Goal: Task Accomplishment & Management: Use online tool/utility

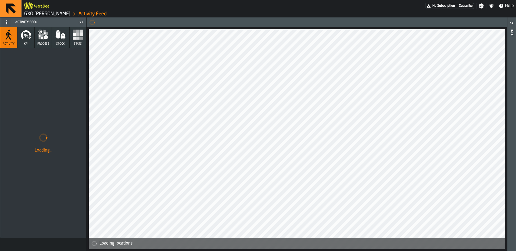
click at [27, 42] on button "KPI" at bounding box center [25, 37] width 17 height 21
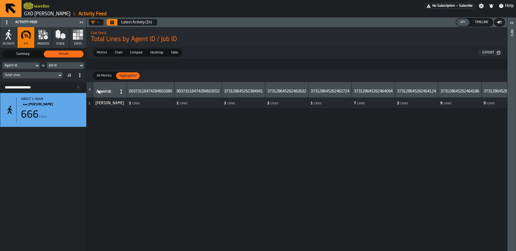
click at [107, 52] on span "Metrics" at bounding box center [102, 52] width 15 height 5
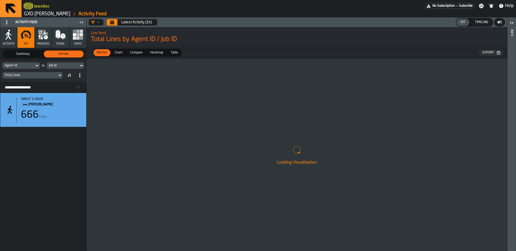
click at [35, 66] on icon at bounding box center [36, 65] width 5 height 6
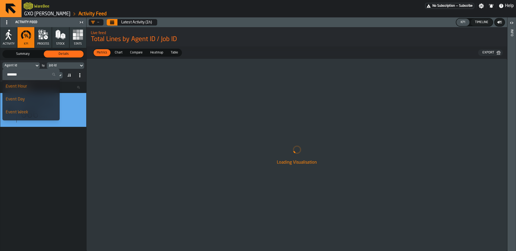
click at [35, 155] on div "about 1 hour Mark Two 666 Lines" at bounding box center [43, 172] width 86 height 158
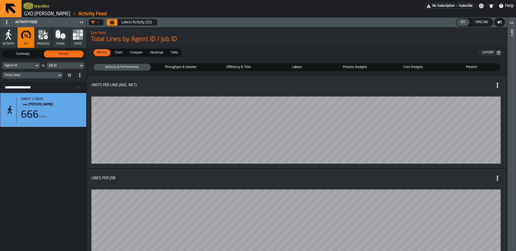
click at [22, 64] on div "Agent Id" at bounding box center [19, 66] width 28 height 4
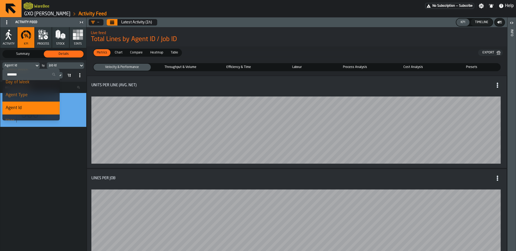
scroll to position [42, 0]
click at [26, 109] on div "Agent Id" at bounding box center [31, 109] width 51 height 6
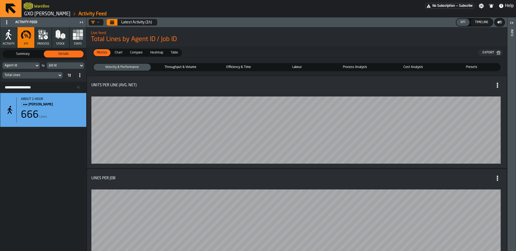
click at [61, 63] on div "Job Id" at bounding box center [63, 66] width 32 height 6
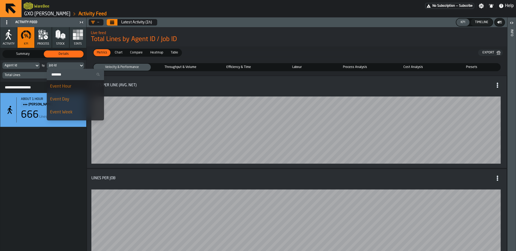
click at [67, 100] on div "Event Day" at bounding box center [75, 99] width 51 height 6
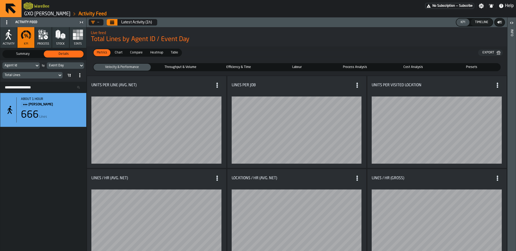
click at [54, 75] on div "Total Lines" at bounding box center [30, 75] width 51 height 4
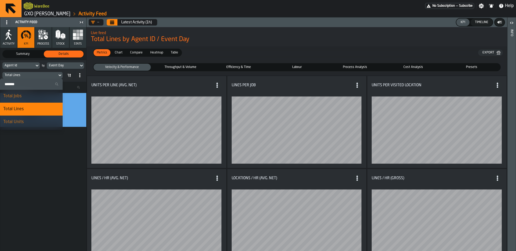
click at [49, 75] on div "Total Lines" at bounding box center [30, 75] width 51 height 4
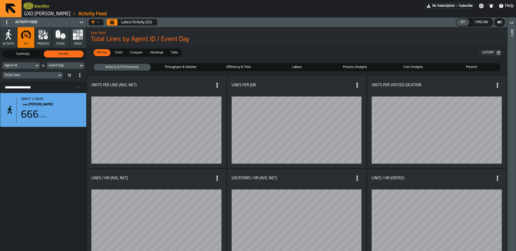
click at [30, 64] on div "Agent Id" at bounding box center [19, 66] width 28 height 4
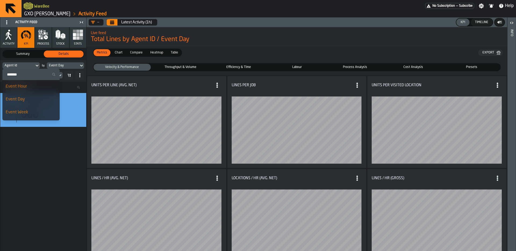
click at [30, 64] on div "Agent Id" at bounding box center [19, 66] width 28 height 4
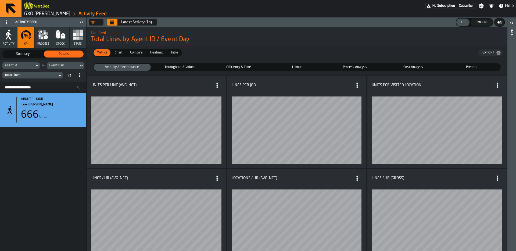
click at [45, 11] on link "GXO [PERSON_NAME]" at bounding box center [47, 14] width 46 height 6
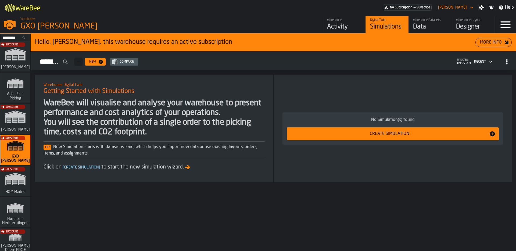
click at [419, 24] on div "Data" at bounding box center [430, 27] width 34 height 9
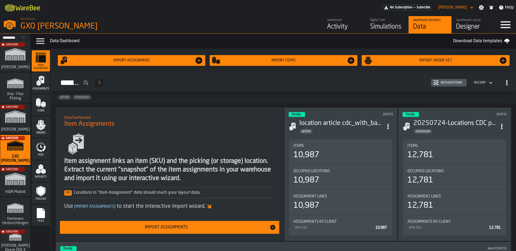
click at [42, 154] on span "Feed" at bounding box center [41, 155] width 18 height 3
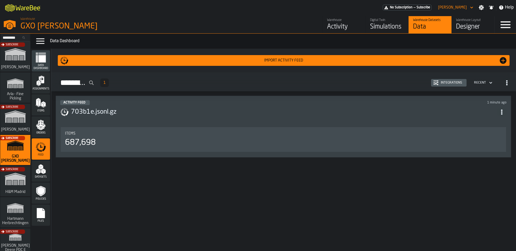
click at [300, 101] on div "1 minute ago" at bounding box center [403, 103] width 208 height 4
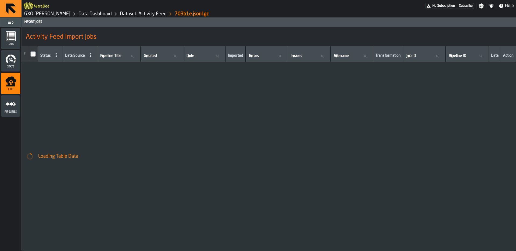
click at [7, 108] on icon "menu Pipelines" at bounding box center [10, 104] width 11 height 11
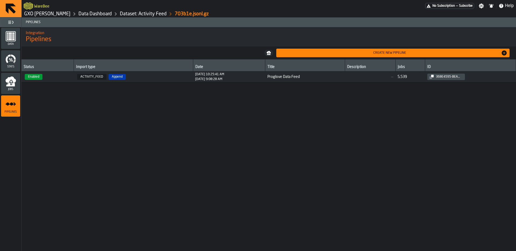
click at [17, 40] on div "Data" at bounding box center [10, 38] width 19 height 15
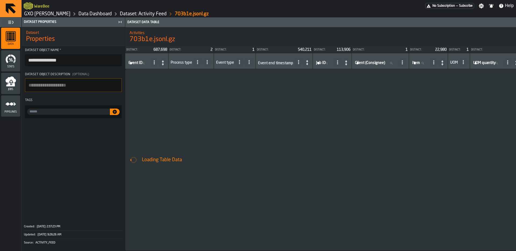
click at [120, 21] on icon "button-toggle-Close me" at bounding box center [120, 22] width 6 height 6
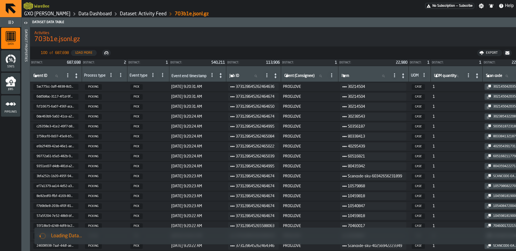
click at [13, 89] on span "Jobs" at bounding box center [10, 89] width 19 height 3
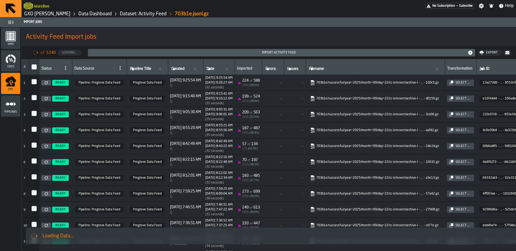
click at [48, 82] on link at bounding box center [46, 82] width 10 height 5
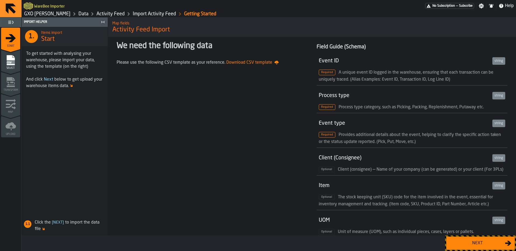
click at [483, 241] on div "Next" at bounding box center [477, 243] width 55 height 6
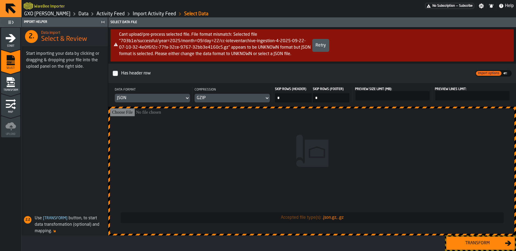
click at [505, 243] on div "Transform" at bounding box center [477, 243] width 55 height 6
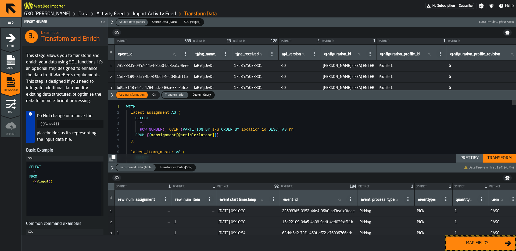
click at [459, 244] on div "Map fields" at bounding box center [477, 243] width 55 height 6
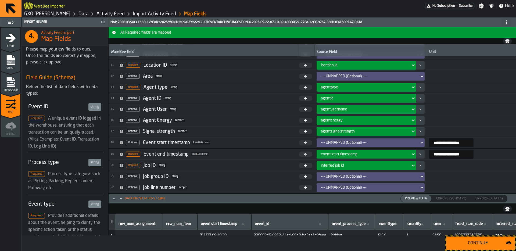
scroll to position [106, 0]
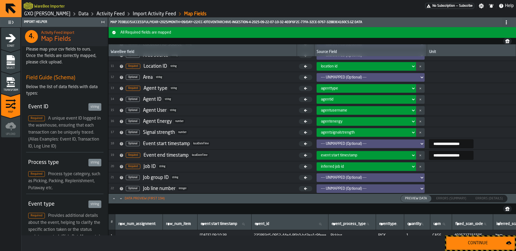
click at [367, 98] on div "agentid" at bounding box center [365, 99] width 88 height 4
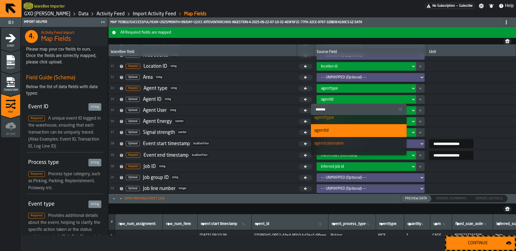
scroll to position [256, 0]
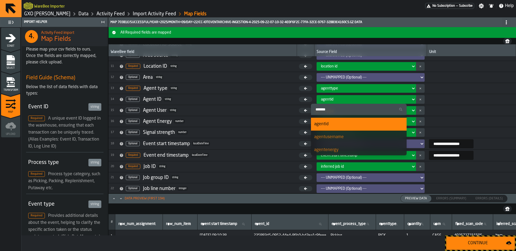
click at [351, 137] on div "agentusername" at bounding box center [358, 137] width 89 height 6
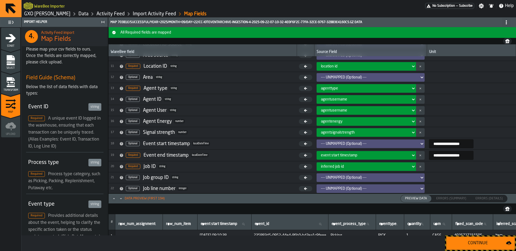
click at [352, 109] on div "agentusername" at bounding box center [365, 110] width 88 height 4
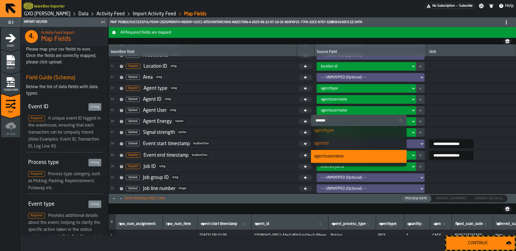
scroll to position [239, 0]
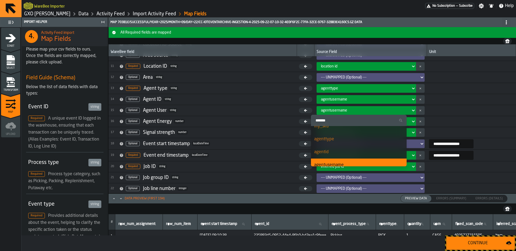
click at [341, 152] on div "agentid" at bounding box center [358, 152] width 89 height 6
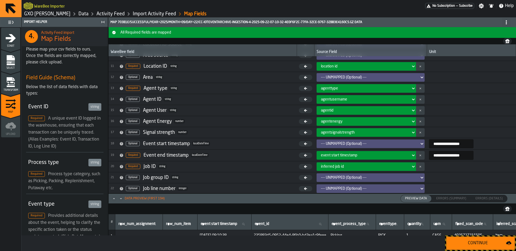
click at [475, 246] on div "Continue" at bounding box center [478, 243] width 56 height 6
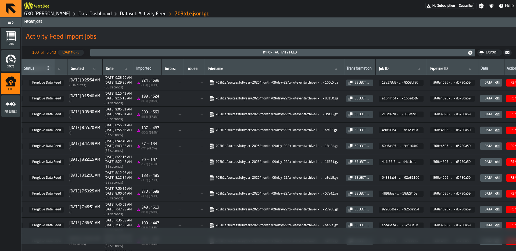
scroll to position [0, 137]
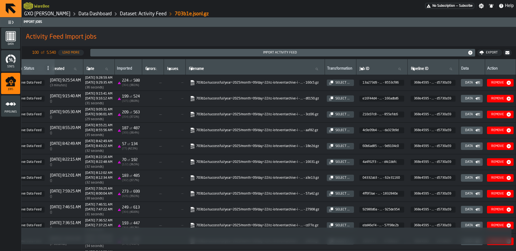
click at [0, 0] on icon "button-" at bounding box center [0, 0] width 0 height 0
click at [8, 107] on icon "menu Pipelines" at bounding box center [10, 104] width 11 height 11
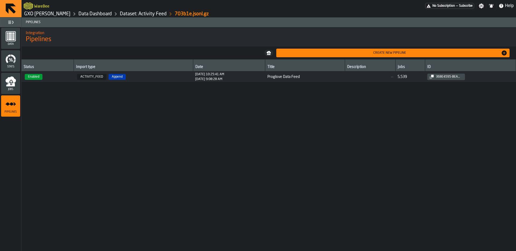
click at [408, 78] on span "5,539" at bounding box center [410, 77] width 25 height 4
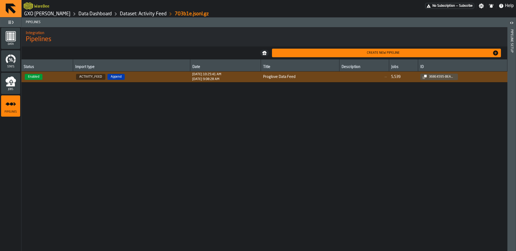
click at [513, 40] on div "Pipeline Setup" at bounding box center [512, 139] width 4 height 222
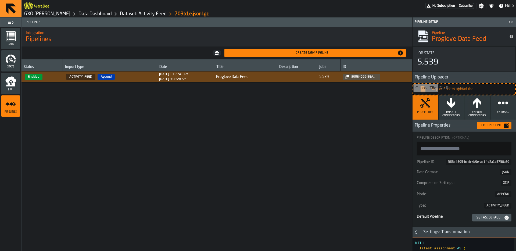
click at [494, 126] on div "Edit Pipeline" at bounding box center [492, 126] width 25 height 4
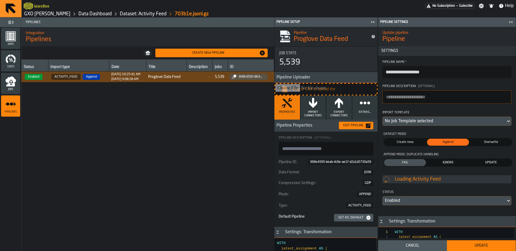
click at [427, 126] on div "No Job Template selected" at bounding box center [444, 121] width 123 height 9
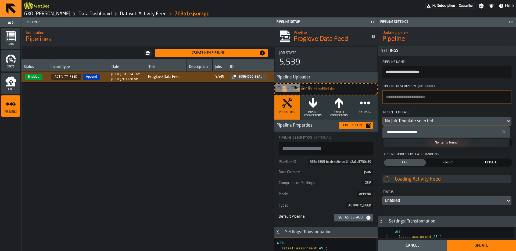
click at [422, 131] on input "Search Import Template" at bounding box center [446, 132] width 123 height 7
paste input "**********"
type input "**********"
click at [467, 134] on input "**********" at bounding box center [446, 132] width 123 height 7
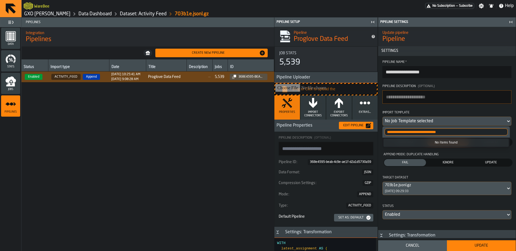
click at [470, 133] on input "**********" at bounding box center [446, 132] width 123 height 7
click at [501, 132] on input "**********" at bounding box center [446, 132] width 123 height 7
click at [460, 130] on input "Search Import Template" at bounding box center [446, 132] width 123 height 7
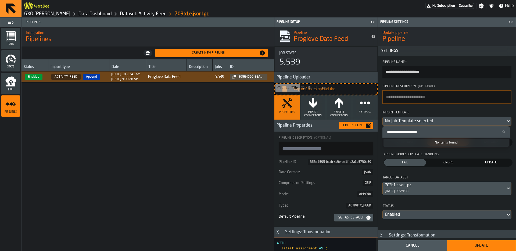
paste input "**********"
type input "**********"
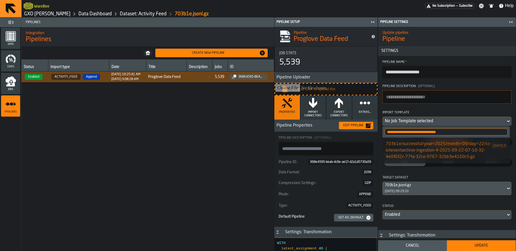
click at [443, 145] on div "703b1e/successful/year=2025/month=09/day=22/cc-ioteventarchive-ingestion-4-2025…" at bounding box center [438, 150] width 105 height 19
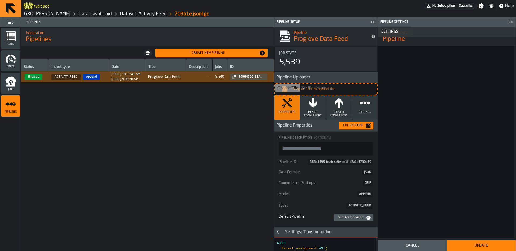
scroll to position [1407, 0]
click at [482, 242] on button "Update" at bounding box center [481, 245] width 69 height 11
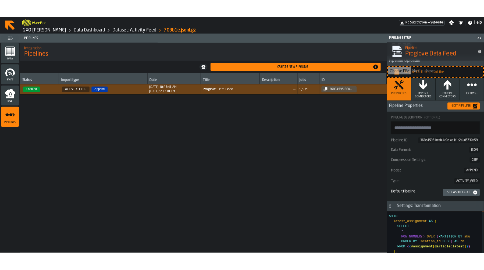
scroll to position [0, 0]
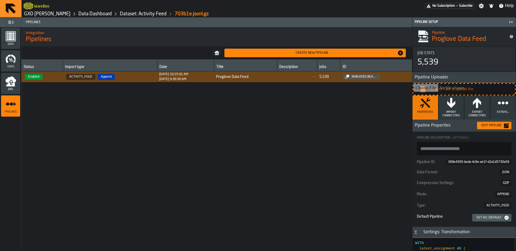
click at [360, 160] on div "Status Import type Date Title Description Jobs ID Enabled ACTIVITY_FEED Append …" at bounding box center [217, 155] width 391 height 192
click at [12, 82] on icon "menu Jobs" at bounding box center [10, 81] width 11 height 11
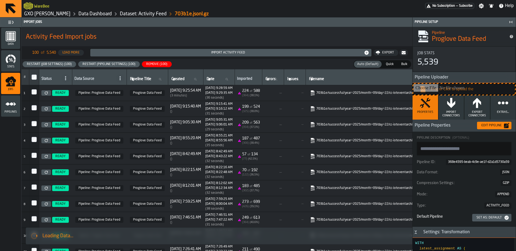
click at [100, 65] on div "Restart (Pipeline Settings) (100)" at bounding box center [108, 64] width 57 height 4
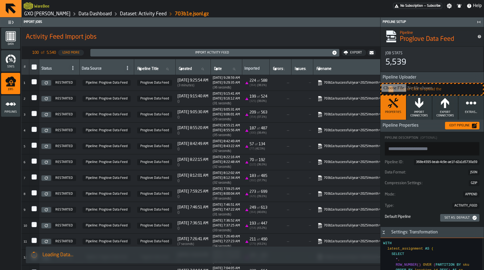
click at [9, 40] on rect "menu Data" at bounding box center [9, 39] width 3 height 1
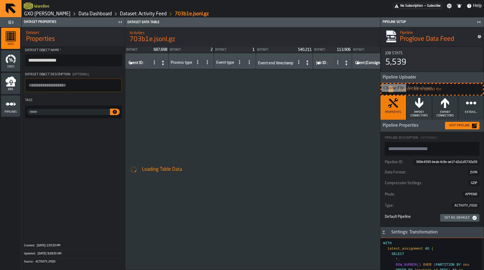
click at [477, 22] on icon "button-toggle-Close me" at bounding box center [479, 22] width 6 height 6
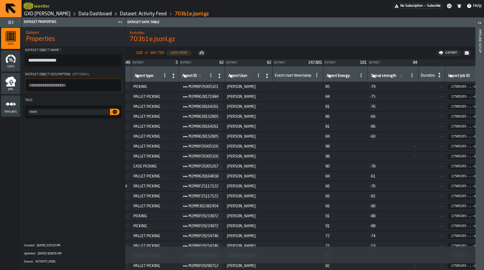
scroll to position [0, 568]
click at [93, 13] on link "Data Dashboard" at bounding box center [95, 14] width 33 height 6
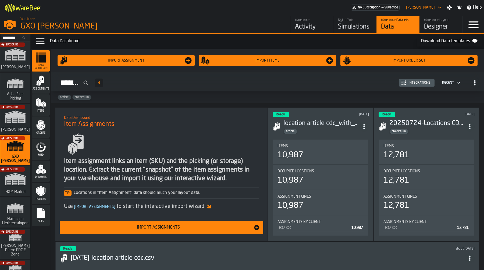
click at [300, 23] on div "Activity" at bounding box center [312, 27] width 34 height 9
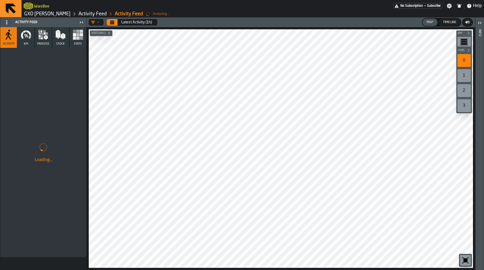
click at [41, 39] on icon "button" at bounding box center [42, 38] width 2 height 2
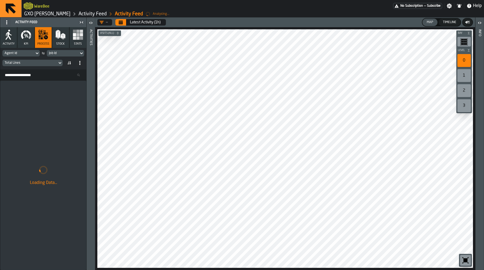
click at [28, 44] on span "KPI" at bounding box center [26, 43] width 4 height 3
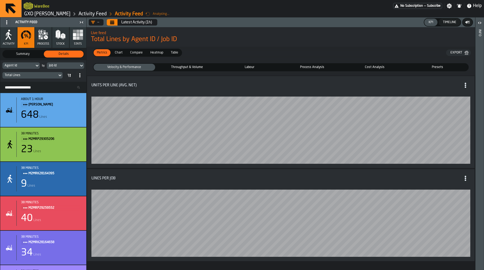
click at [13, 66] on div "Agent Id" at bounding box center [19, 66] width 28 height 4
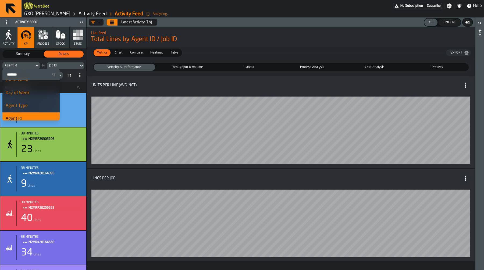
scroll to position [31, 0]
click at [24, 107] on div "Agent Type" at bounding box center [31, 107] width 51 height 6
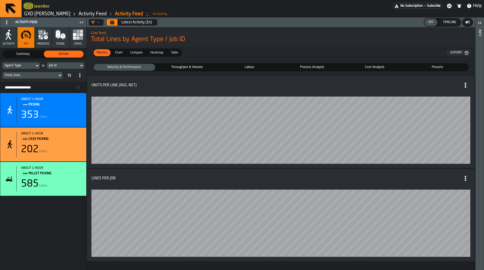
click at [72, 63] on div "Job Id" at bounding box center [63, 66] width 32 height 6
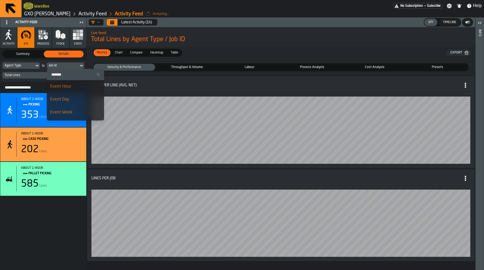
click at [69, 90] on li "Event Hour" at bounding box center [75, 86] width 57 height 13
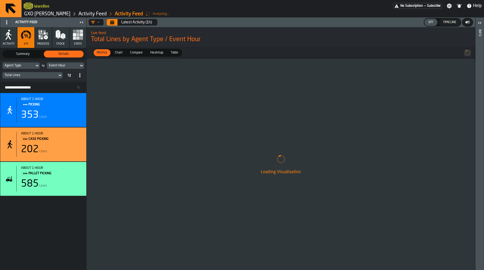
click at [114, 21] on icon "Calendar" at bounding box center [112, 22] width 4 height 4
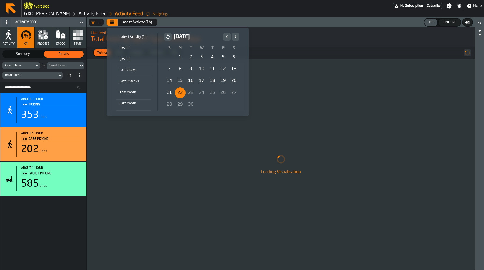
click at [139, 51] on li "Today" at bounding box center [133, 49] width 34 height 11
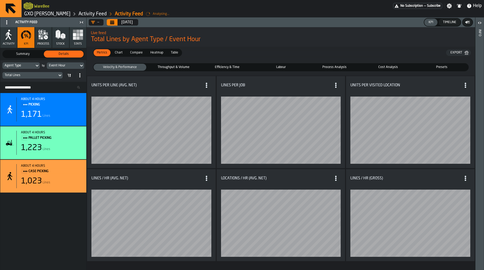
click at [30, 65] on div "Agent Type" at bounding box center [19, 66] width 28 height 4
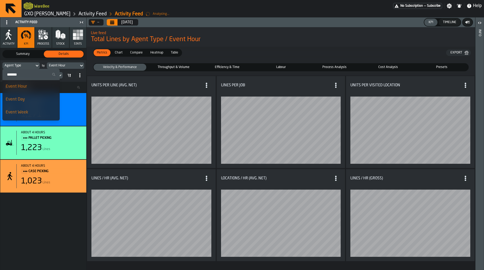
click at [28, 90] on li "Event Hour" at bounding box center [30, 86] width 57 height 13
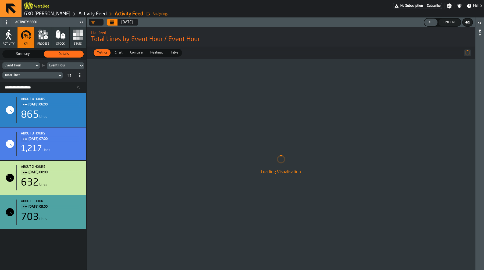
click at [53, 65] on div "Event Hour" at bounding box center [63, 66] width 28 height 4
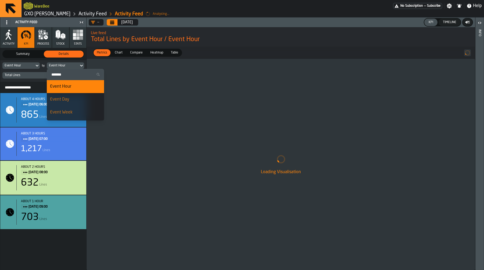
click at [62, 76] on input "Search" at bounding box center [75, 74] width 53 height 7
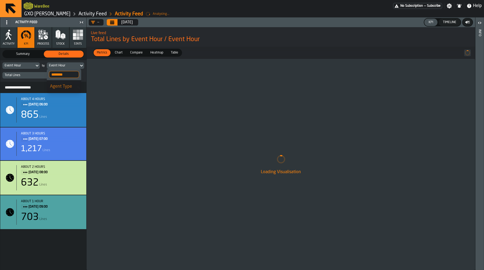
type input "********"
click at [63, 88] on div "Agent Type" at bounding box center [64, 86] width 28 height 6
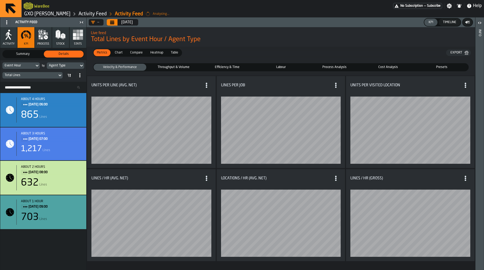
click at [29, 66] on div "Event Hour" at bounding box center [19, 66] width 28 height 4
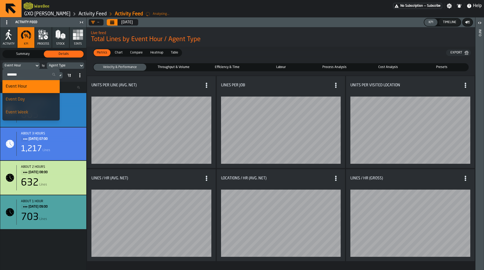
click at [28, 73] on input "Search" at bounding box center [31, 74] width 53 height 7
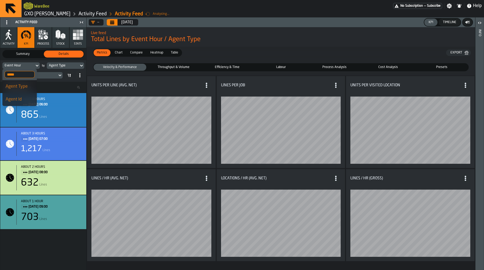
type input "*****"
click at [29, 84] on div "Agent Type" at bounding box center [20, 86] width 28 height 6
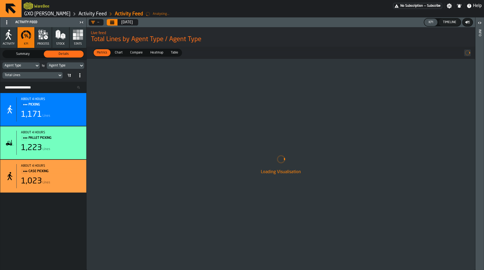
click at [61, 64] on div "Agent Type" at bounding box center [63, 66] width 28 height 4
click at [63, 72] on input "********" at bounding box center [64, 74] width 30 height 7
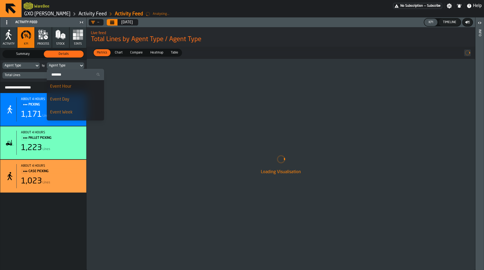
type input "*"
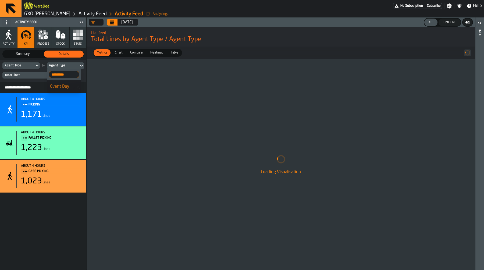
type input "*********"
click at [65, 82] on li "Event Day" at bounding box center [64, 86] width 34 height 13
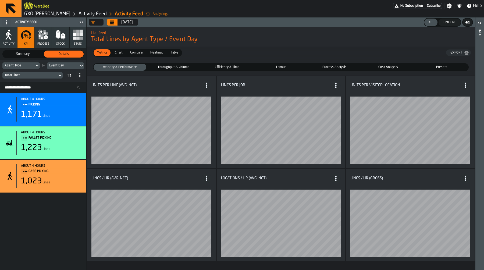
click at [209, 86] on icon "Title" at bounding box center [206, 85] width 5 height 5
click at [198, 82] on div "Units per Line (Avg. Net)" at bounding box center [151, 85] width 120 height 10
click at [121, 53] on span "Chart" at bounding box center [119, 52] width 12 height 5
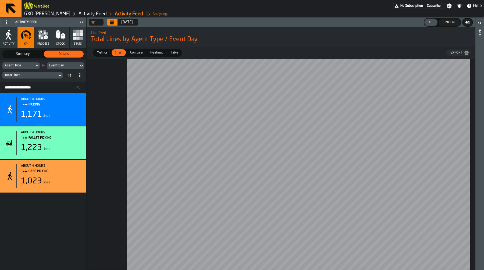
click at [133, 51] on span "Compare" at bounding box center [136, 52] width 17 height 5
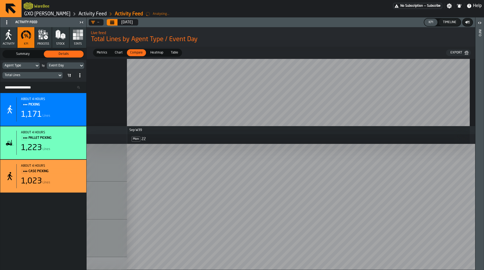
click at [164, 53] on div "Heatmap" at bounding box center [156, 52] width 19 height 7
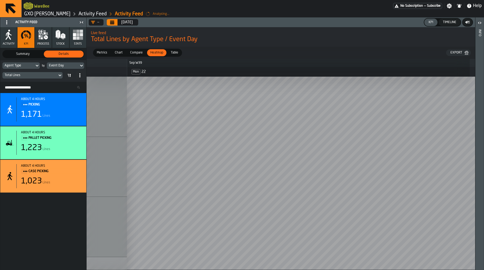
click at [106, 52] on span "Metrics" at bounding box center [102, 52] width 15 height 5
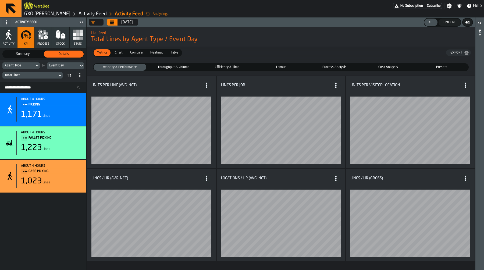
click at [4, 23] on span at bounding box center [6, 22] width 9 height 9
click at [13, 32] on div "Show Setup" at bounding box center [20, 33] width 28 height 6
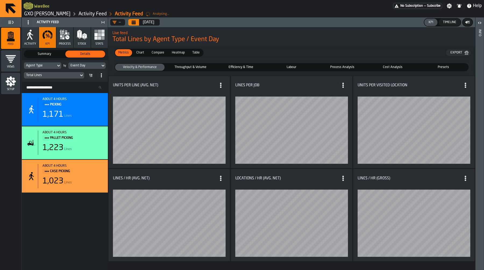
click at [87, 222] on div "about 4 hours PICKING 1,171 Lines about 4 hours PALLET PICKING 1,223 Lines abou…" at bounding box center [65, 181] width 86 height 177
click at [238, 48] on div "Metrics Metrics Chart Chart Compare Compare Heatmap Heatmap Table Table Export" at bounding box center [291, 53] width 367 height 12
click at [9, 82] on icon "menu Setup" at bounding box center [10, 81] width 11 height 11
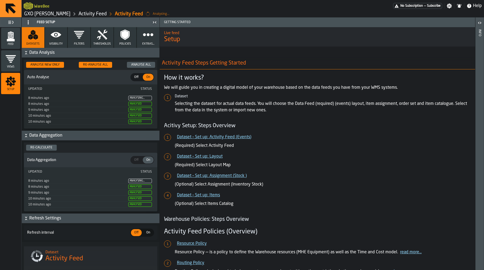
click at [61, 41] on button "Visibility" at bounding box center [56, 37] width 23 height 21
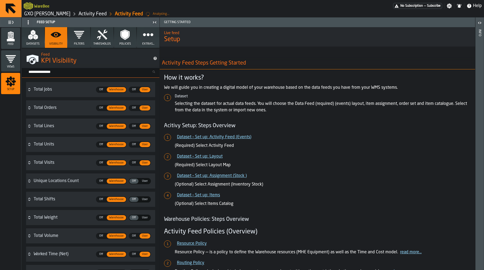
scroll to position [18, 0]
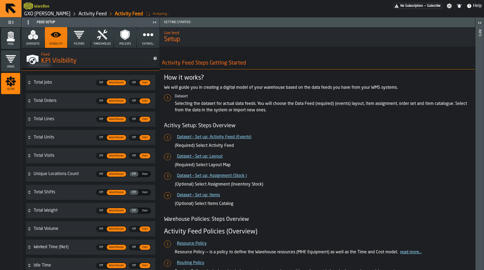
click at [101, 117] on div "Off" at bounding box center [101, 119] width 9 height 5
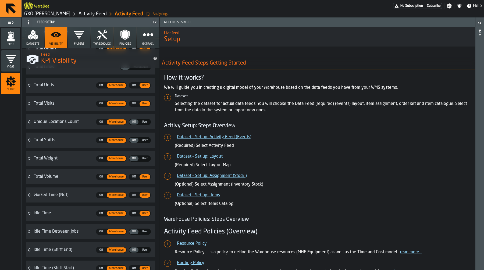
scroll to position [79, 0]
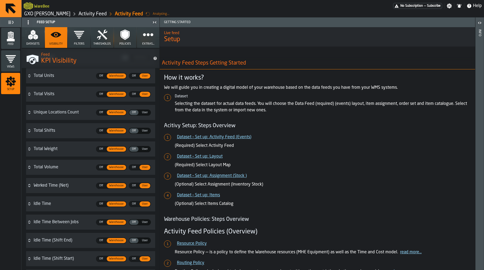
click at [100, 131] on span "Off" at bounding box center [101, 131] width 9 height 5
click at [100, 150] on span "Off" at bounding box center [101, 149] width 9 height 5
click at [137, 149] on span "Warehouse" at bounding box center [140, 149] width 19 height 5
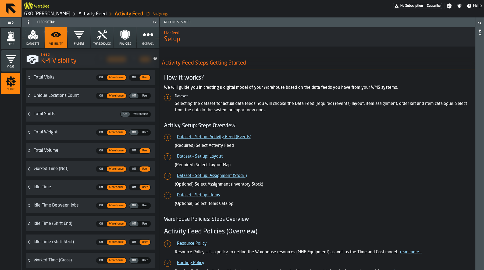
scroll to position [101, 0]
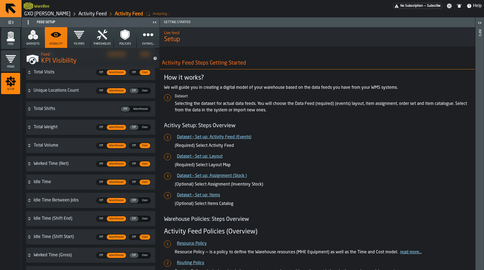
click at [101, 146] on span "Off" at bounding box center [101, 145] width 9 height 5
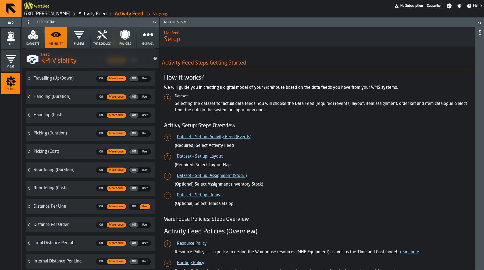
scroll to position [1225, 0]
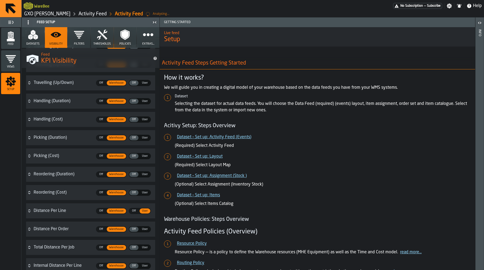
click at [107, 193] on span "Warehouse" at bounding box center [116, 192] width 19 height 5
click at [101, 190] on label "Off Off" at bounding box center [101, 193] width 10 height 6
click at [101, 172] on span "Off" at bounding box center [101, 174] width 9 height 5
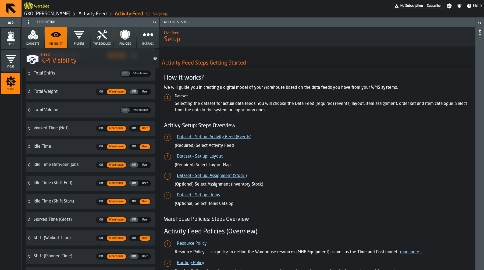
scroll to position [138, 0]
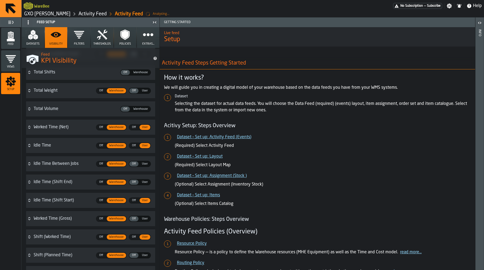
click at [101, 183] on span "Off" at bounding box center [101, 182] width 9 height 5
click at [127, 181] on span "Off" at bounding box center [125, 182] width 9 height 5
click at [139, 182] on span "Warehouse" at bounding box center [140, 182] width 19 height 5
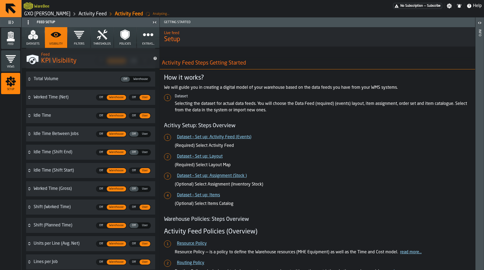
scroll to position [180, 0]
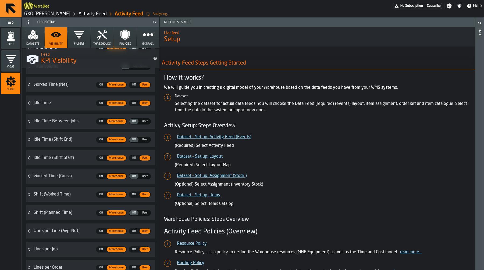
click at [102, 195] on span "Off" at bounding box center [101, 194] width 9 height 5
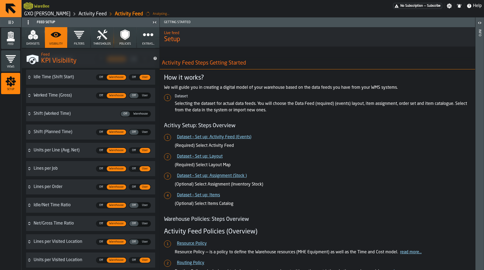
scroll to position [262, 0]
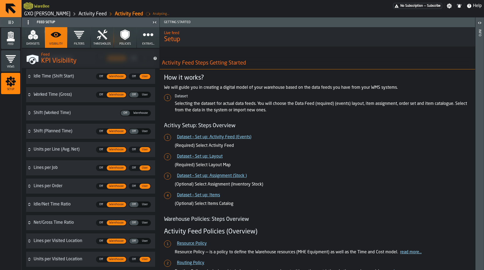
click at [101, 130] on span "Off" at bounding box center [101, 131] width 9 height 5
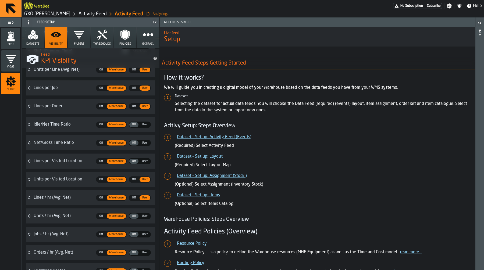
scroll to position [346, 0]
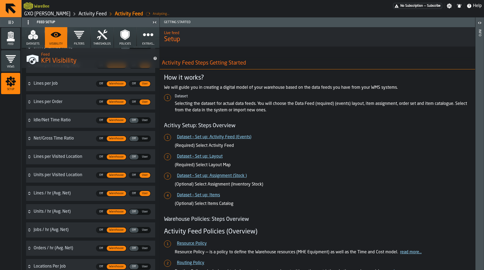
click at [102, 176] on span "Off" at bounding box center [101, 175] width 9 height 5
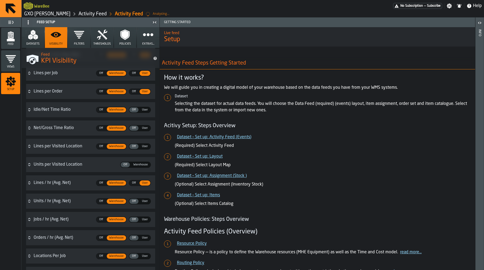
scroll to position [360, 0]
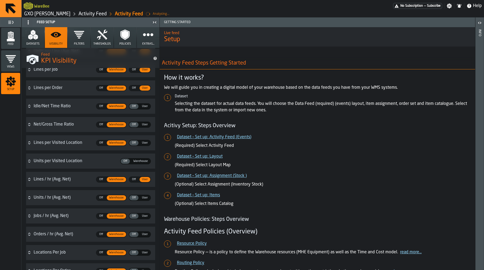
click at [102, 197] on span "Off" at bounding box center [101, 198] width 9 height 5
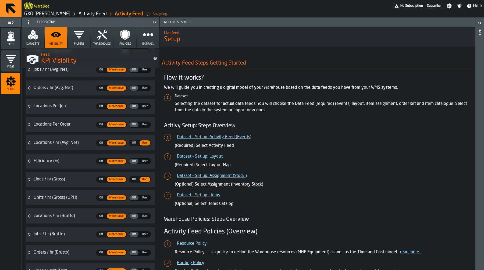
scroll to position [512, 0]
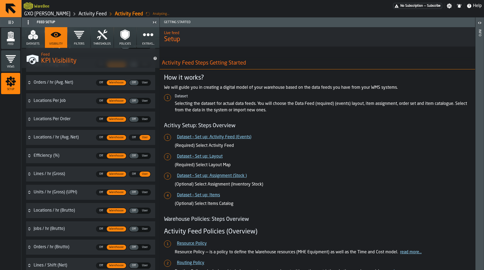
click at [103, 193] on span "Off" at bounding box center [101, 192] width 9 height 5
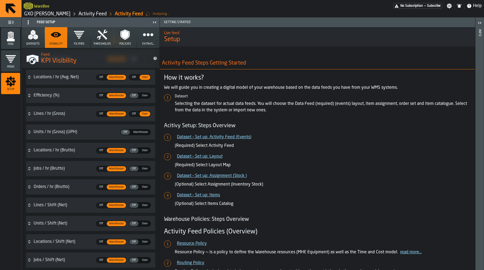
scroll to position [580, 0]
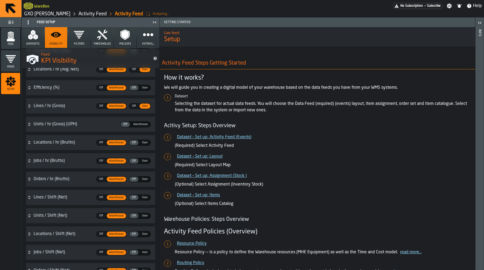
click at [101, 214] on span "Off" at bounding box center [101, 216] width 9 height 5
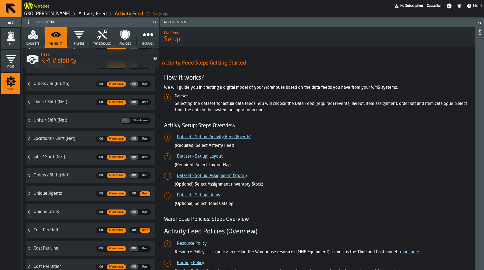
scroll to position [677, 0]
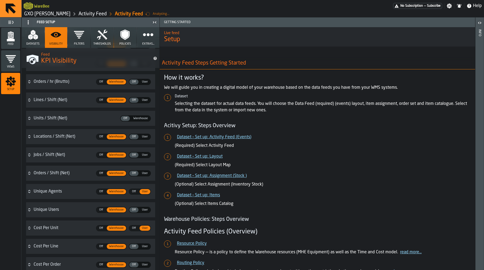
click at [104, 230] on span "Off" at bounding box center [101, 228] width 9 height 5
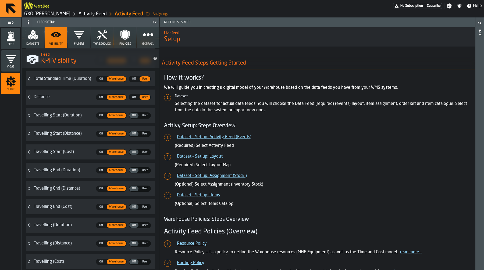
scroll to position [374, 0]
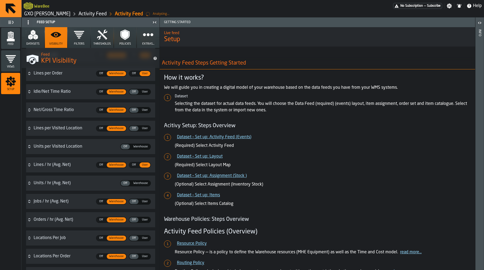
click at [9, 35] on icon "menu Feed" at bounding box center [11, 35] width 6 height 6
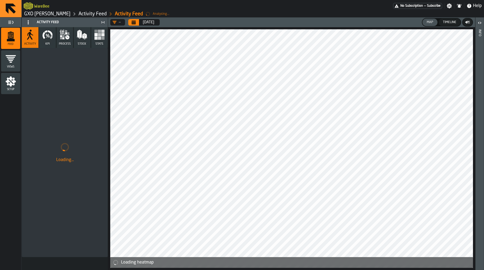
click at [45, 39] on icon "button" at bounding box center [47, 34] width 11 height 11
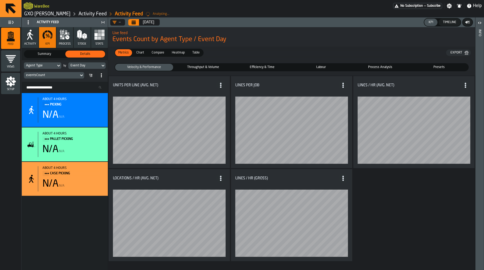
click at [8, 87] on div "Setup" at bounding box center [10, 83] width 19 height 15
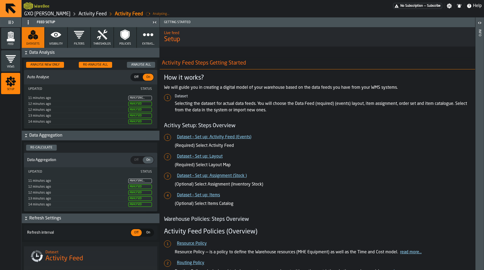
click at [60, 37] on icon "button" at bounding box center [56, 34] width 11 height 11
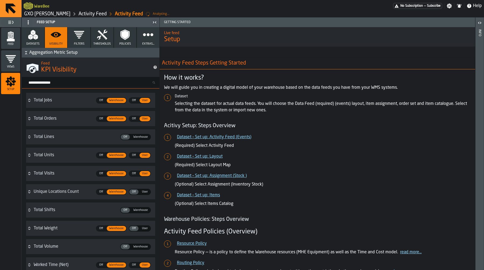
click at [67, 82] on input "Search metric..." at bounding box center [92, 82] width 133 height 7
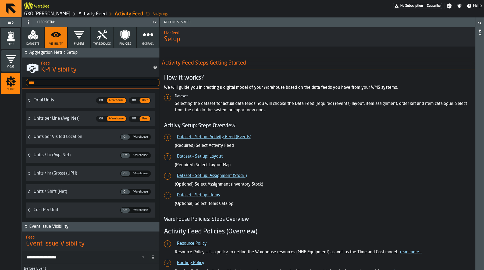
type input "****"
click at [112, 119] on span "Warehouse" at bounding box center [116, 118] width 19 height 5
click at [104, 117] on span "Off" at bounding box center [101, 118] width 9 height 5
click at [103, 101] on span "Off" at bounding box center [101, 100] width 9 height 5
click at [9, 38] on icon "menu Feed" at bounding box center [11, 35] width 6 height 6
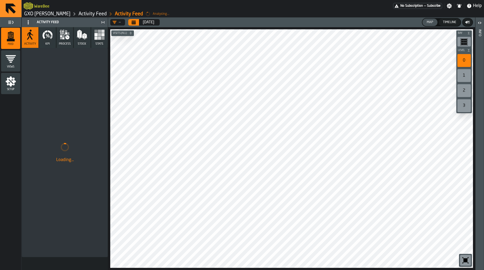
click at [50, 36] on icon "button" at bounding box center [47, 34] width 11 height 11
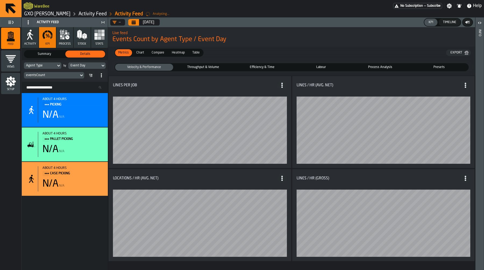
click at [328, 185] on div "stat-" at bounding box center [384, 220] width 174 height 74
click at [51, 75] on div "eventsCount" at bounding box center [51, 75] width 51 height 4
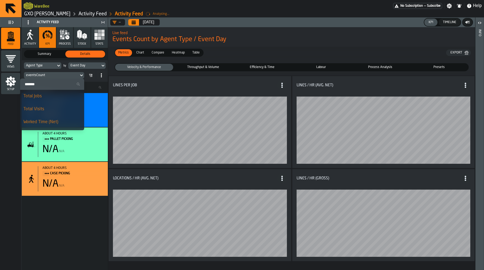
click at [48, 98] on div "Total Jobs" at bounding box center [52, 96] width 58 height 6
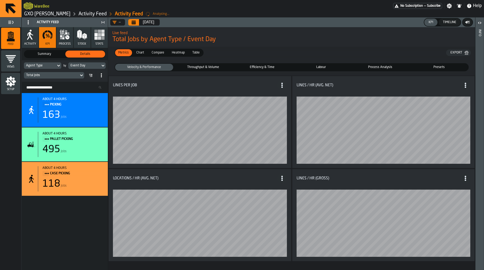
click at [143, 53] on span "Chart" at bounding box center [140, 52] width 12 height 5
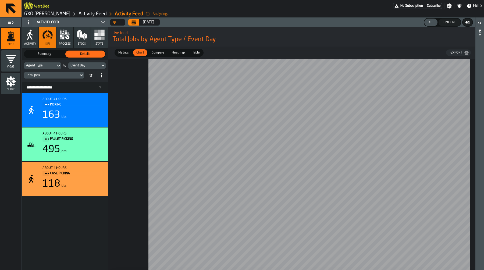
click at [126, 50] on span "Metrics" at bounding box center [123, 52] width 15 height 5
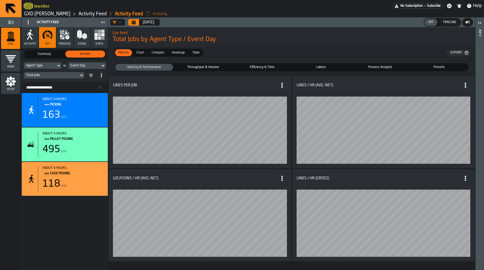
click at [67, 76] on div "Total Jobs" at bounding box center [51, 75] width 51 height 4
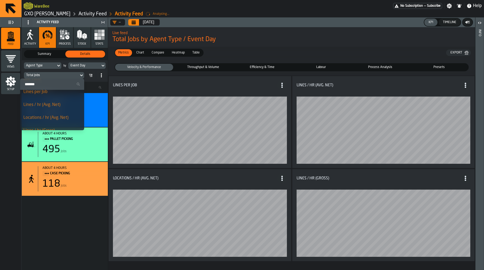
scroll to position [56, 0]
click at [61, 106] on div "Lines / hr (Avg. Net)" at bounding box center [52, 104] width 58 height 6
